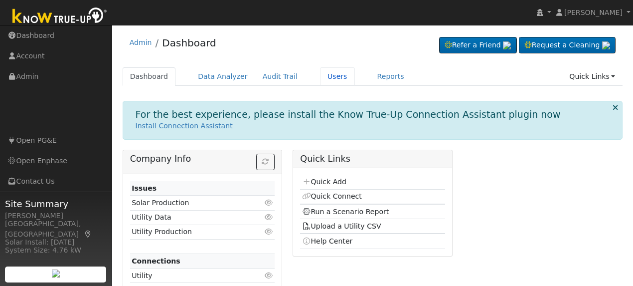
click at [321, 76] on link "Users" at bounding box center [337, 76] width 35 height 18
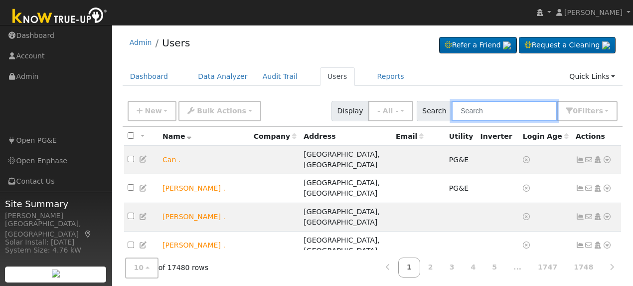
click at [482, 112] on input "text" at bounding box center [505, 111] width 106 height 20
click at [475, 112] on input "text" at bounding box center [505, 111] width 106 height 20
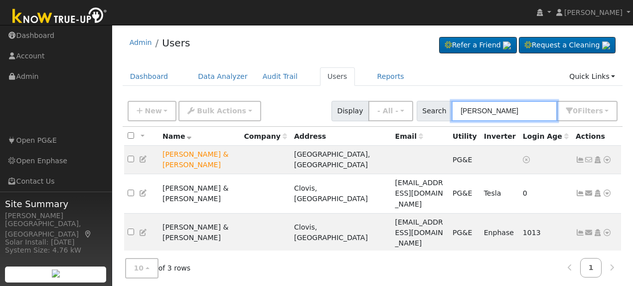
type input "shannon lan"
click at [607, 156] on icon at bounding box center [607, 159] width 9 height 7
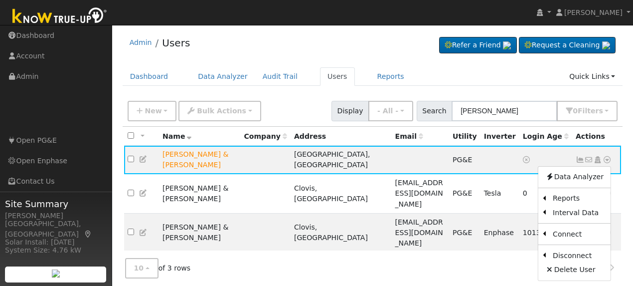
click at [0, 0] on link "Scenario" at bounding box center [0, 0] width 0 height 0
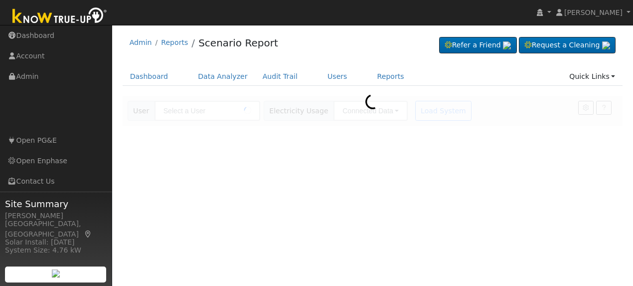
type input "Shannon & Gregory Landseadel"
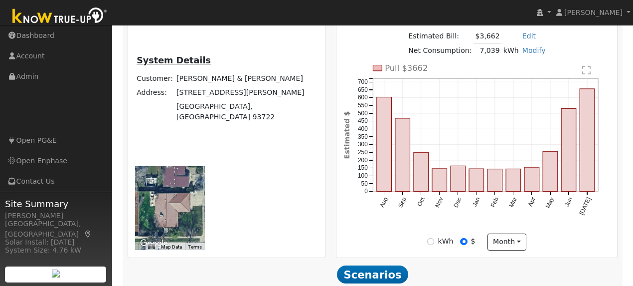
scroll to position [252, 0]
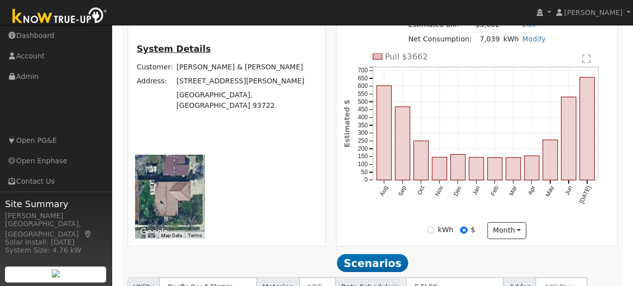
type input "100"
type input "110"
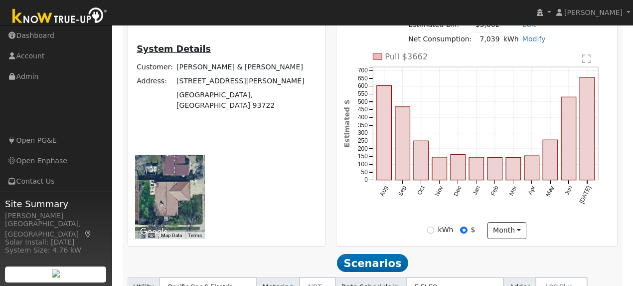
type input "110"
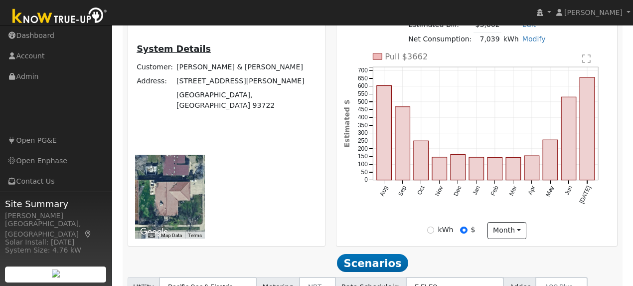
type input "106.39"
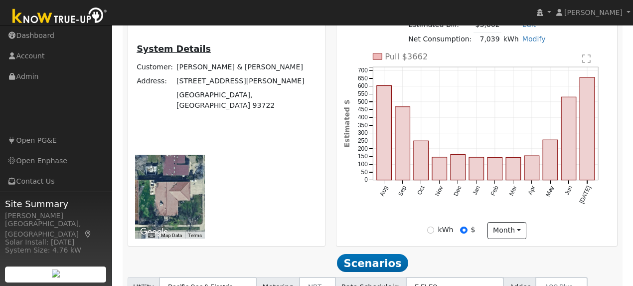
type input "15"
type input "20"
type input "30"
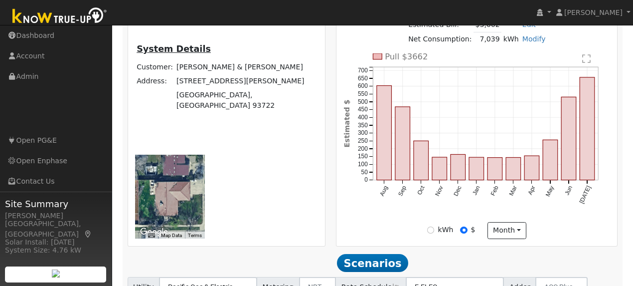
type input "20"
type input "30"
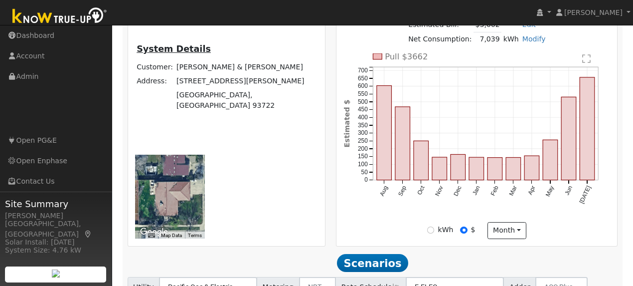
type input "30"
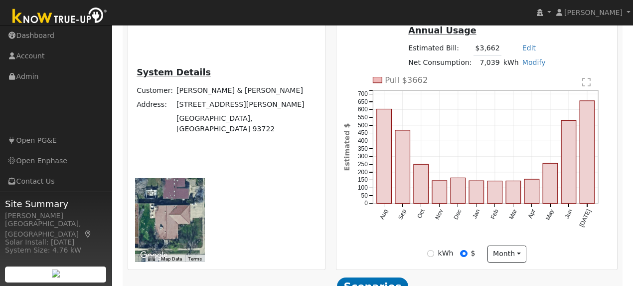
type input "3"
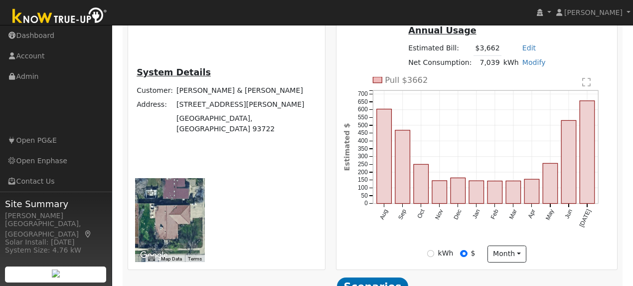
type input "10"
type input "20"
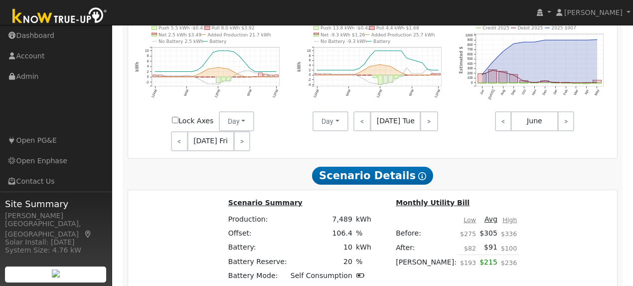
scroll to position [778, 0]
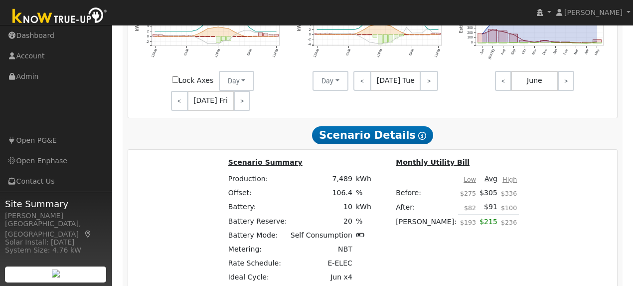
type input "$44,500"
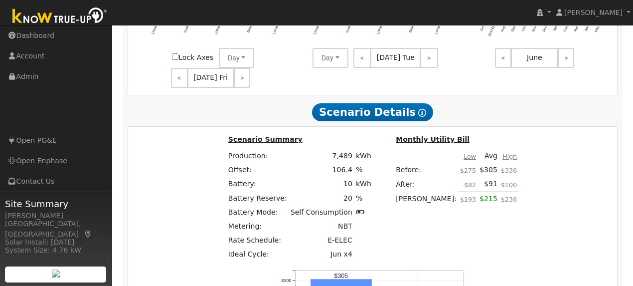
scroll to position [811, 0]
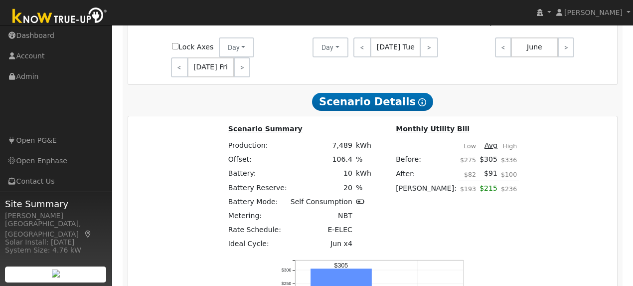
type input "$0"
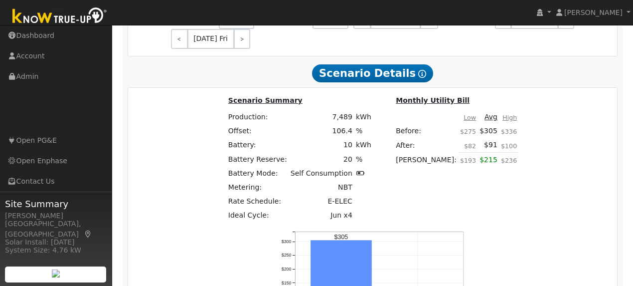
scroll to position [878, 0]
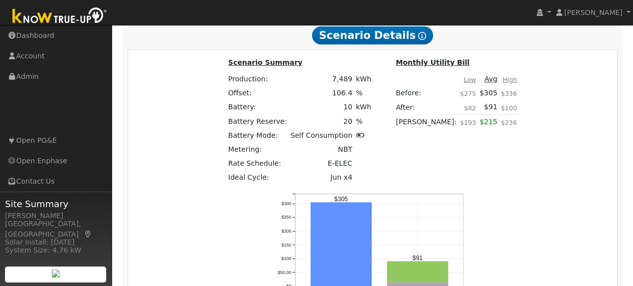
type input "5.33"
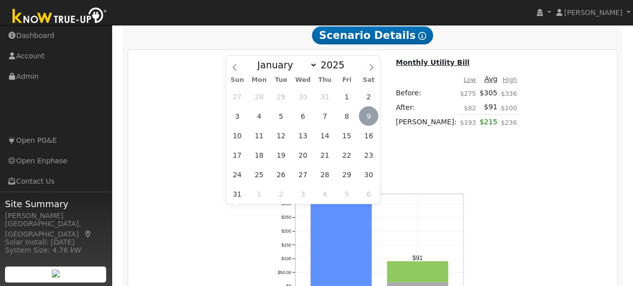
click at [373, 120] on span "9" at bounding box center [368, 115] width 19 height 19
type input "08/09/2025"
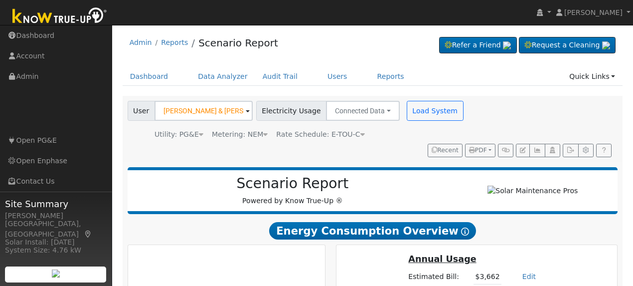
scroll to position [0, 0]
click at [484, 150] on span "PDF" at bounding box center [478, 150] width 18 height 7
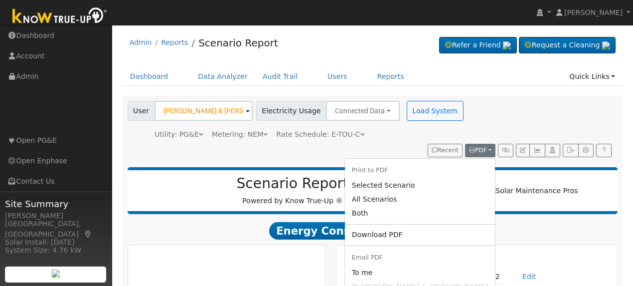
click at [437, 234] on link "Download PDF" at bounding box center [420, 235] width 150 height 14
